Goal: Communication & Community: Answer question/provide support

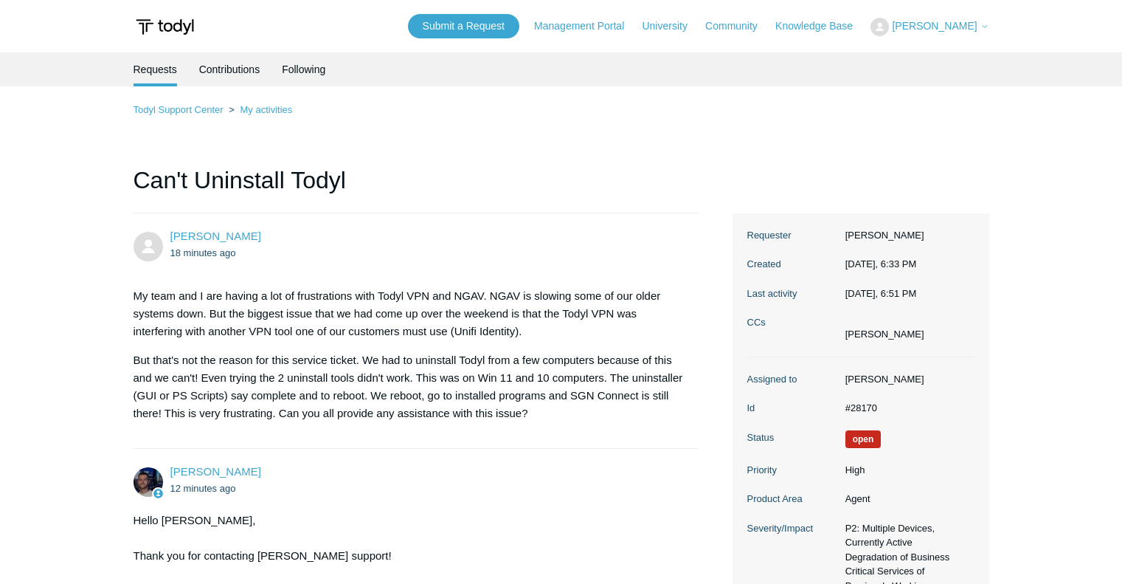
scroll to position [645, 0]
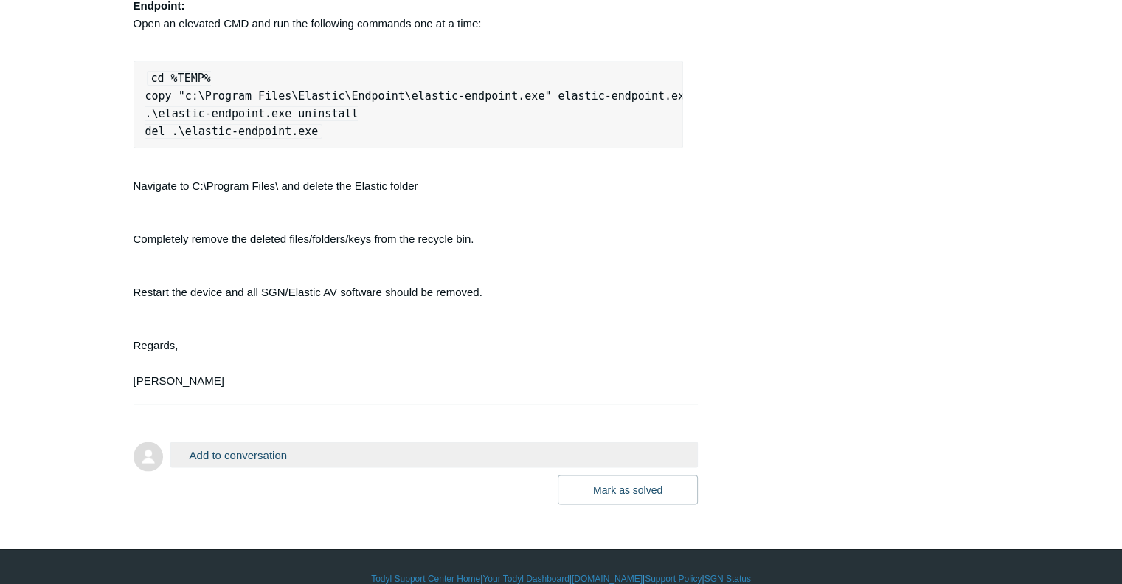
scroll to position [2940, 0]
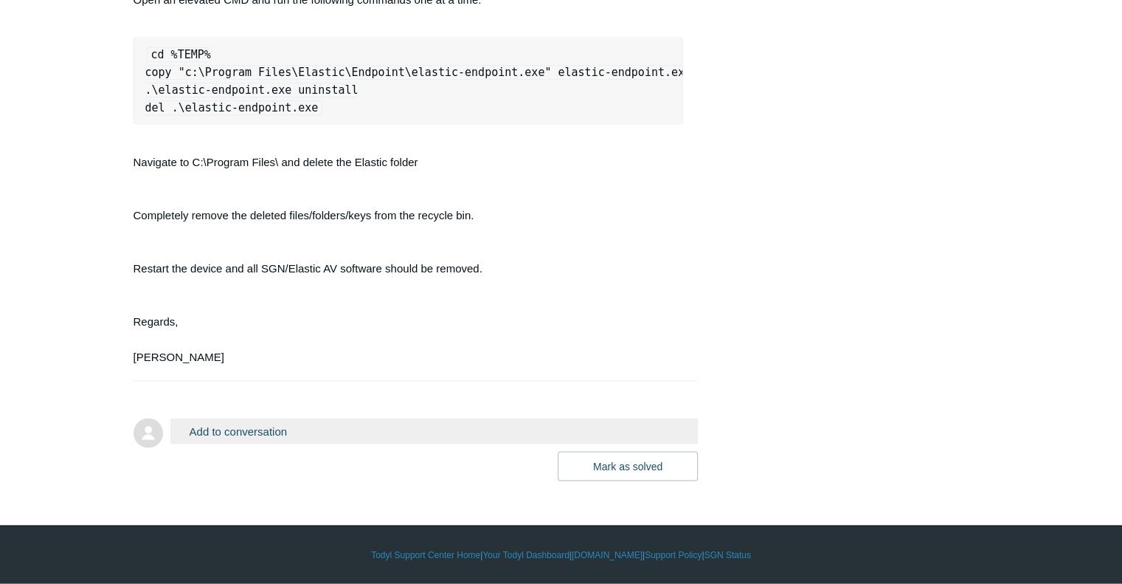
click at [516, 431] on button "Add to conversation" at bounding box center [434, 431] width 528 height 26
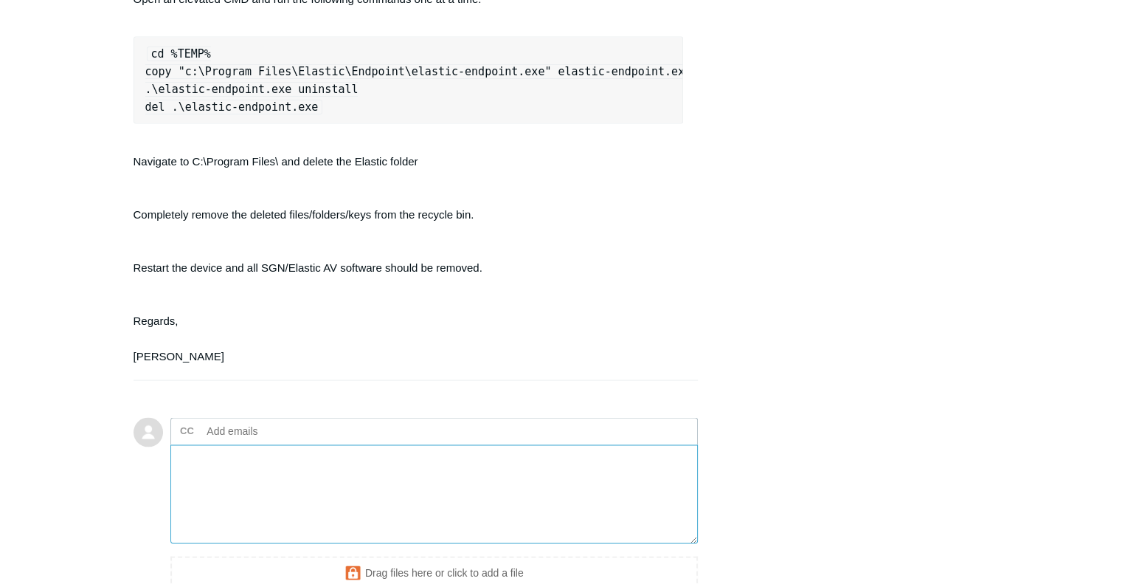
scroll to position [3101, 0]
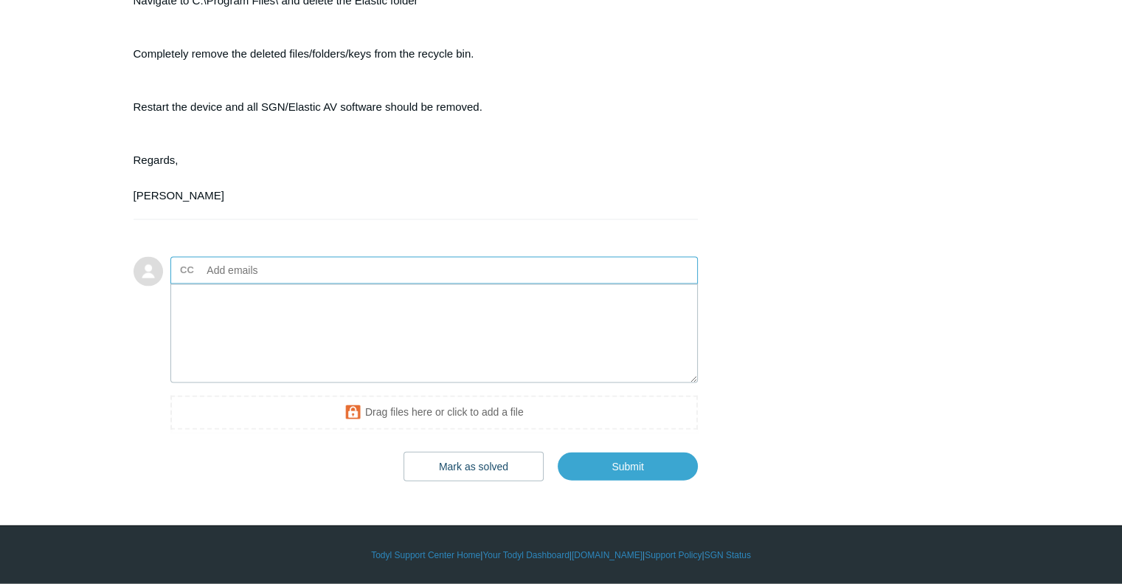
click at [414, 260] on ul "CC Add emails" at bounding box center [434, 270] width 528 height 27
type input "vanessa@essentialtech.support"
click at [354, 317] on textarea "Add your reply" at bounding box center [434, 334] width 528 height 100
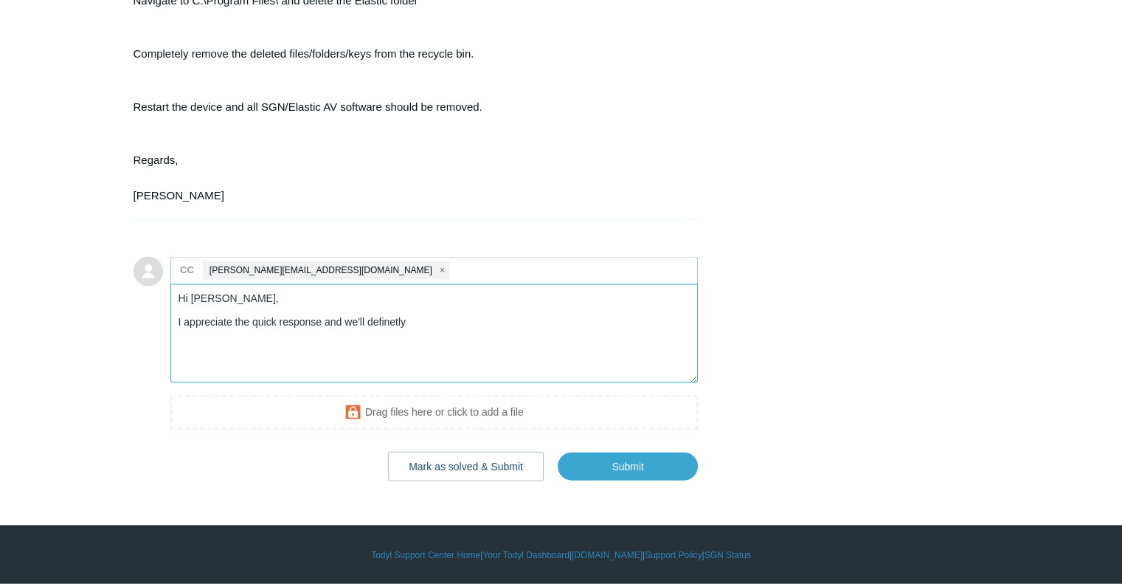
click at [385, 325] on textarea "Hi Connor, I appreciate the quick response and we'll definetly" at bounding box center [434, 334] width 528 height 100
click at [323, 325] on textarea "Hi Connor, I appreciate the quick response. But we do have 15 endpoints that we…" at bounding box center [434, 334] width 528 height 100
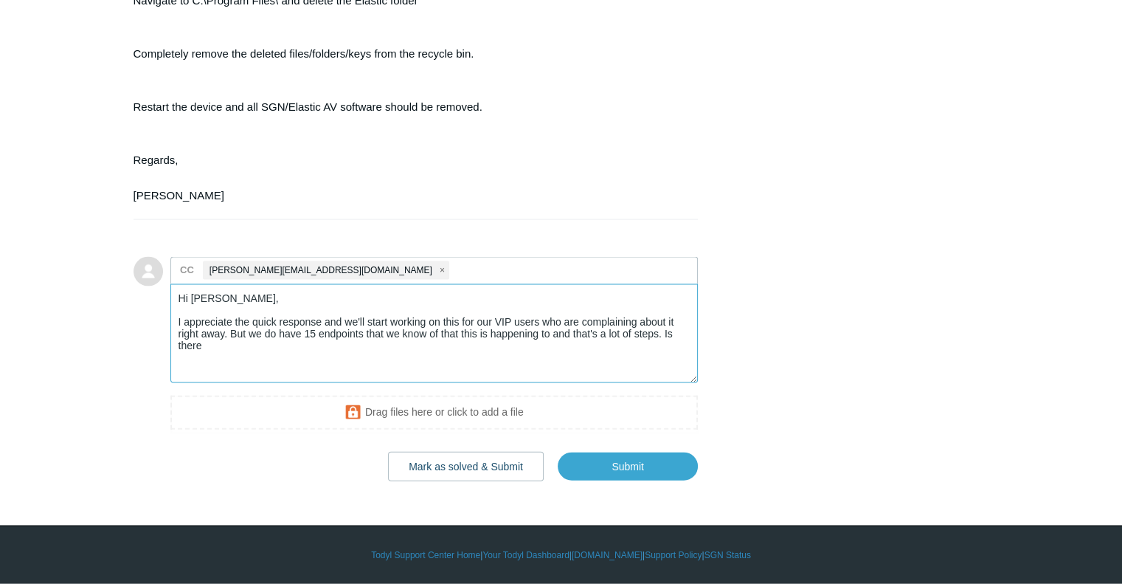
click at [354, 345] on textarea "Hi Connor, I appreciate the quick response and we'll start working on this for …" at bounding box center [434, 334] width 528 height 100
drag, startPoint x: 363, startPoint y: 333, endPoint x: 421, endPoint y: 340, distance: 58.8
click at [421, 340] on textarea "Hi Connor, I appreciate the quick response and we'll start working on this for …" at bounding box center [434, 334] width 528 height 100
click at [440, 334] on textarea "Hi Connor, I appreciate the quick response and we'll start working on this for …" at bounding box center [434, 334] width 528 height 100
click at [526, 345] on textarea "Hi Connor, I appreciate the quick response and we'll start working on this for …" at bounding box center [434, 334] width 528 height 100
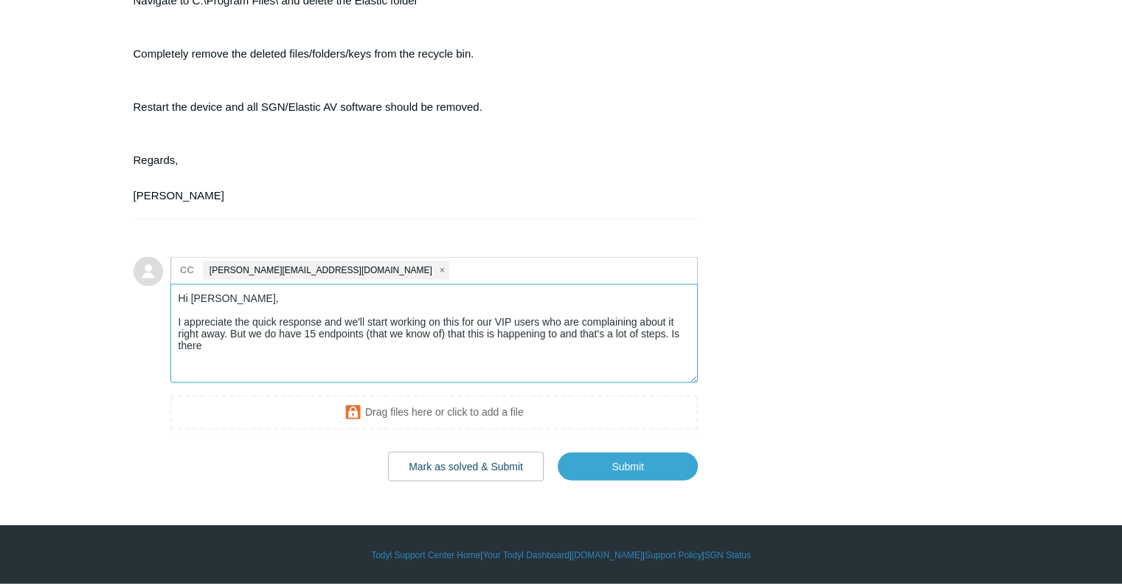
drag, startPoint x: 560, startPoint y: 335, endPoint x: 579, endPoint y: 348, distance: 22.9
click at [579, 348] on textarea "Hi Connor, I appreciate the quick response and we'll start working on this for …" at bounding box center [434, 334] width 528 height 100
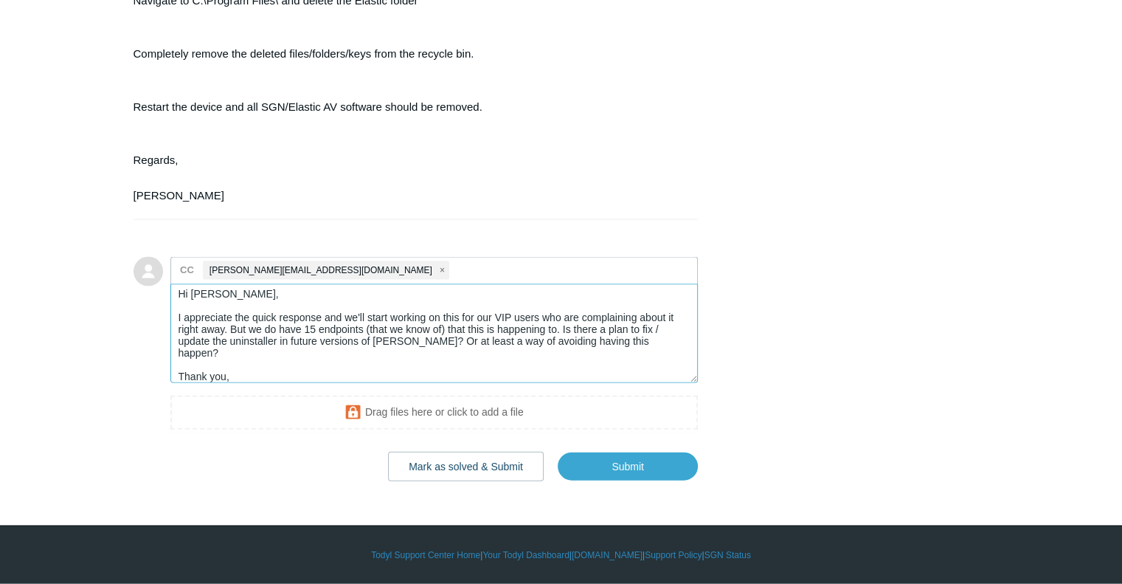
click at [652, 334] on textarea "Hi Connor, I appreciate the quick response and we'll start working on this for …" at bounding box center [434, 334] width 528 height 100
click at [646, 350] on textarea "Hi Connor, I appreciate the quick response and we'll start working on this for …" at bounding box center [434, 334] width 528 height 100
click at [647, 347] on textarea "Hi Connor, I appreciate the quick response and we'll start working on this for …" at bounding box center [434, 334] width 528 height 100
drag, startPoint x: 372, startPoint y: 342, endPoint x: 393, endPoint y: 351, distance: 23.4
click at [393, 351] on textarea "Hi Connor, I appreciate the quick response and we'll start working on this for …" at bounding box center [434, 334] width 528 height 100
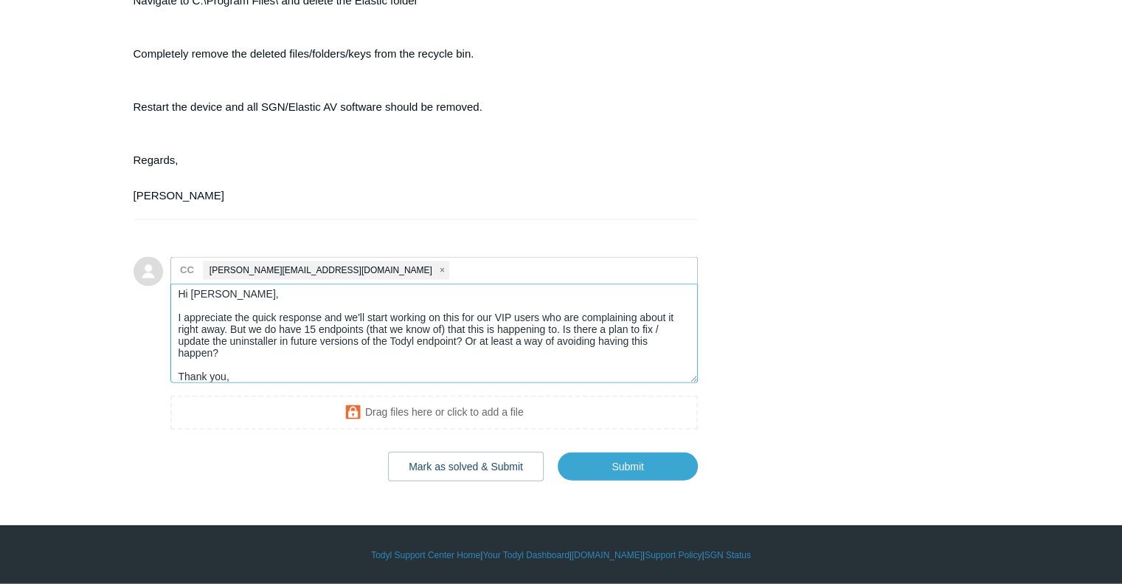
click at [396, 352] on textarea "Hi Connor, I appreciate the quick response and we'll start working on this for …" at bounding box center [434, 334] width 528 height 100
click at [399, 359] on textarea "Hi Connor, I appreciate the quick response and we'll start working on this for …" at bounding box center [434, 334] width 528 height 100
click at [398, 353] on textarea "Hi Connor, I appreciate the quick response and we'll start working on this for …" at bounding box center [434, 334] width 528 height 100
drag, startPoint x: 481, startPoint y: 337, endPoint x: 540, endPoint y: 356, distance: 62.1
click at [540, 356] on textarea "Hi Connor, I appreciate the quick response and we'll start working on this for …" at bounding box center [434, 334] width 528 height 100
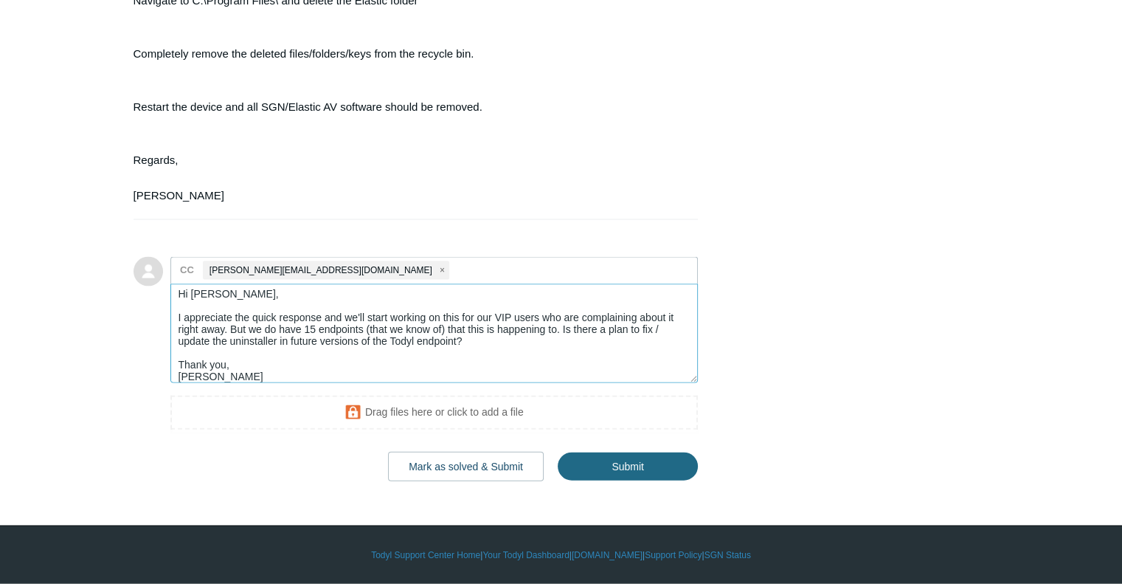
type textarea "Hi Connor, I appreciate the quick response and we'll start working on this for …"
click at [593, 473] on input "Submit" at bounding box center [628, 467] width 140 height 30
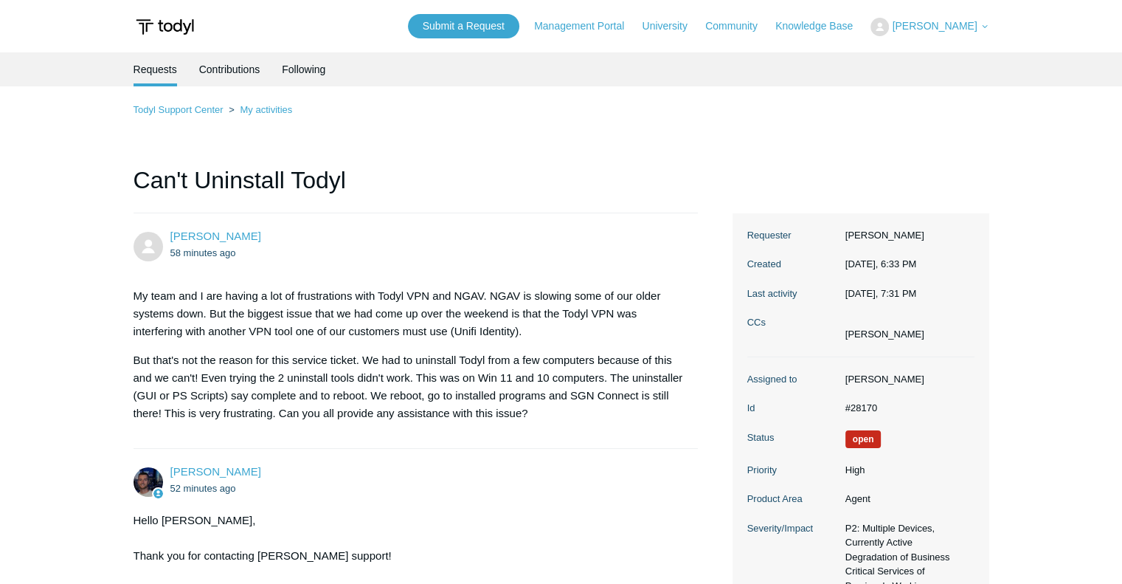
click at [957, 30] on span "[PERSON_NAME]" at bounding box center [934, 26] width 85 height 12
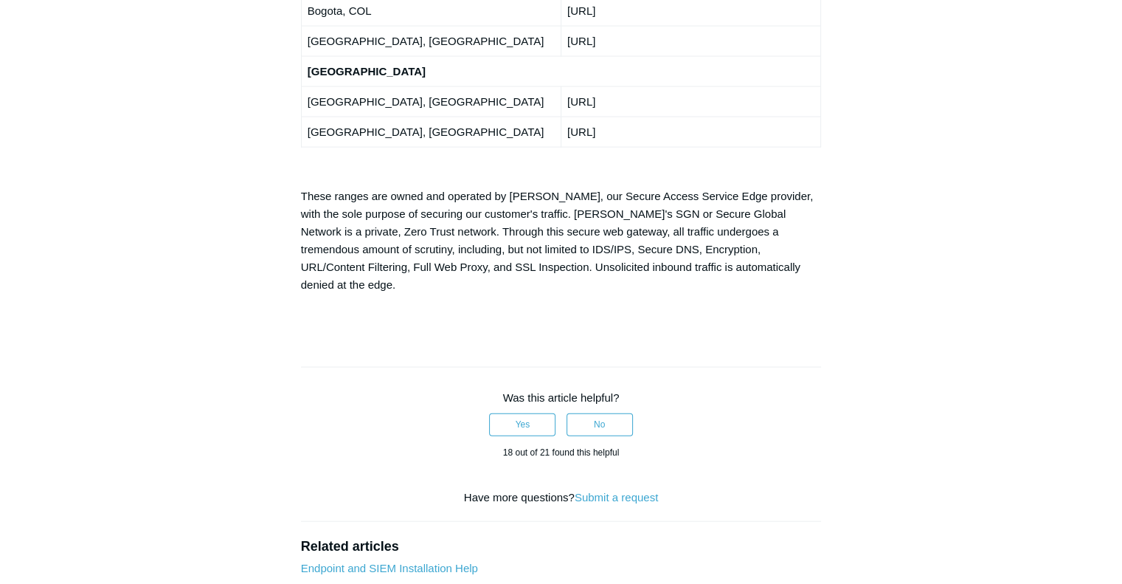
scroll to position [3206, 0]
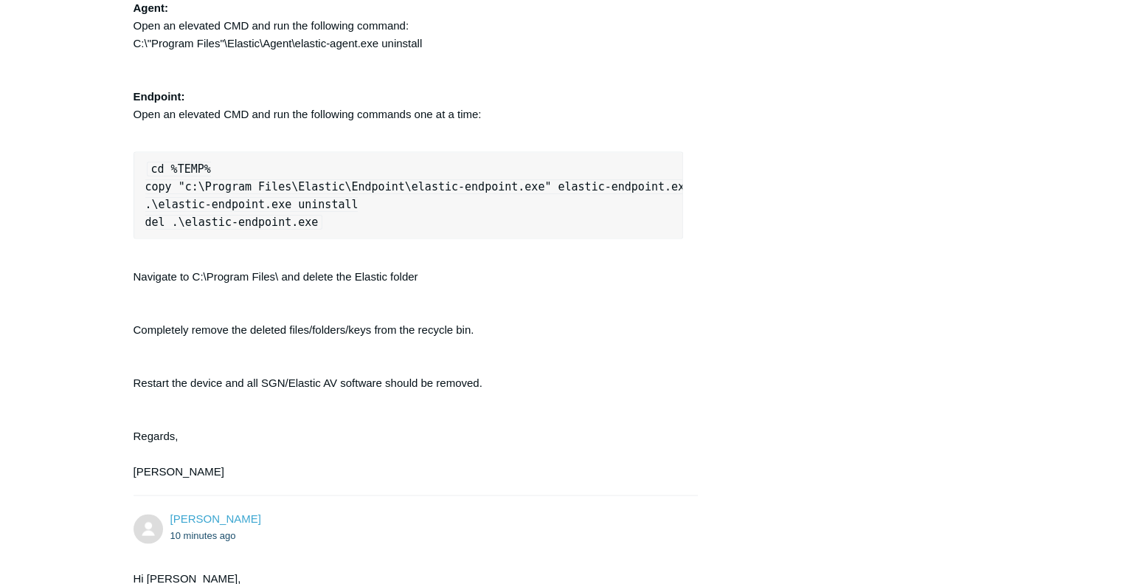
scroll to position [3168, 0]
